Goal: Task Accomplishment & Management: Manage account settings

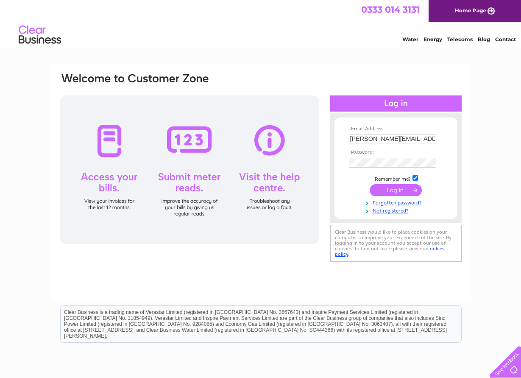
click at [391, 186] on input "submit" at bounding box center [396, 190] width 52 height 12
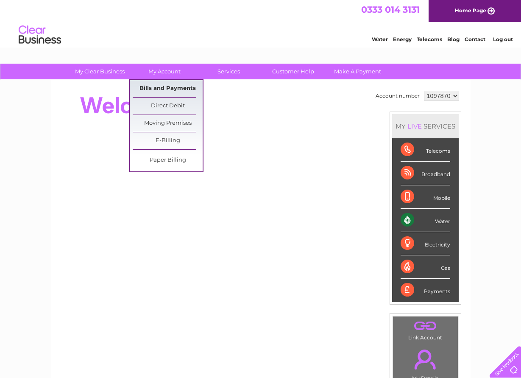
click at [161, 87] on link "Bills and Payments" at bounding box center [168, 88] width 70 height 17
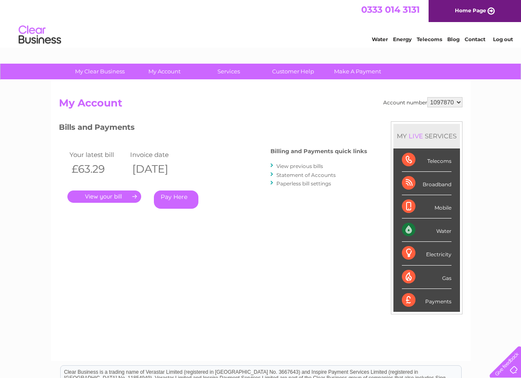
click at [116, 194] on link "." at bounding box center [104, 197] width 74 height 12
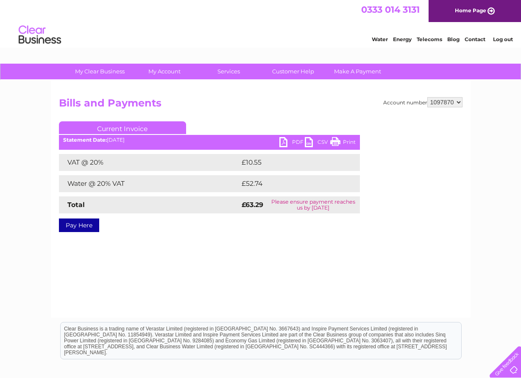
click at [281, 140] on link "PDF" at bounding box center [292, 143] width 25 height 12
